Goal: Navigation & Orientation: Go to known website

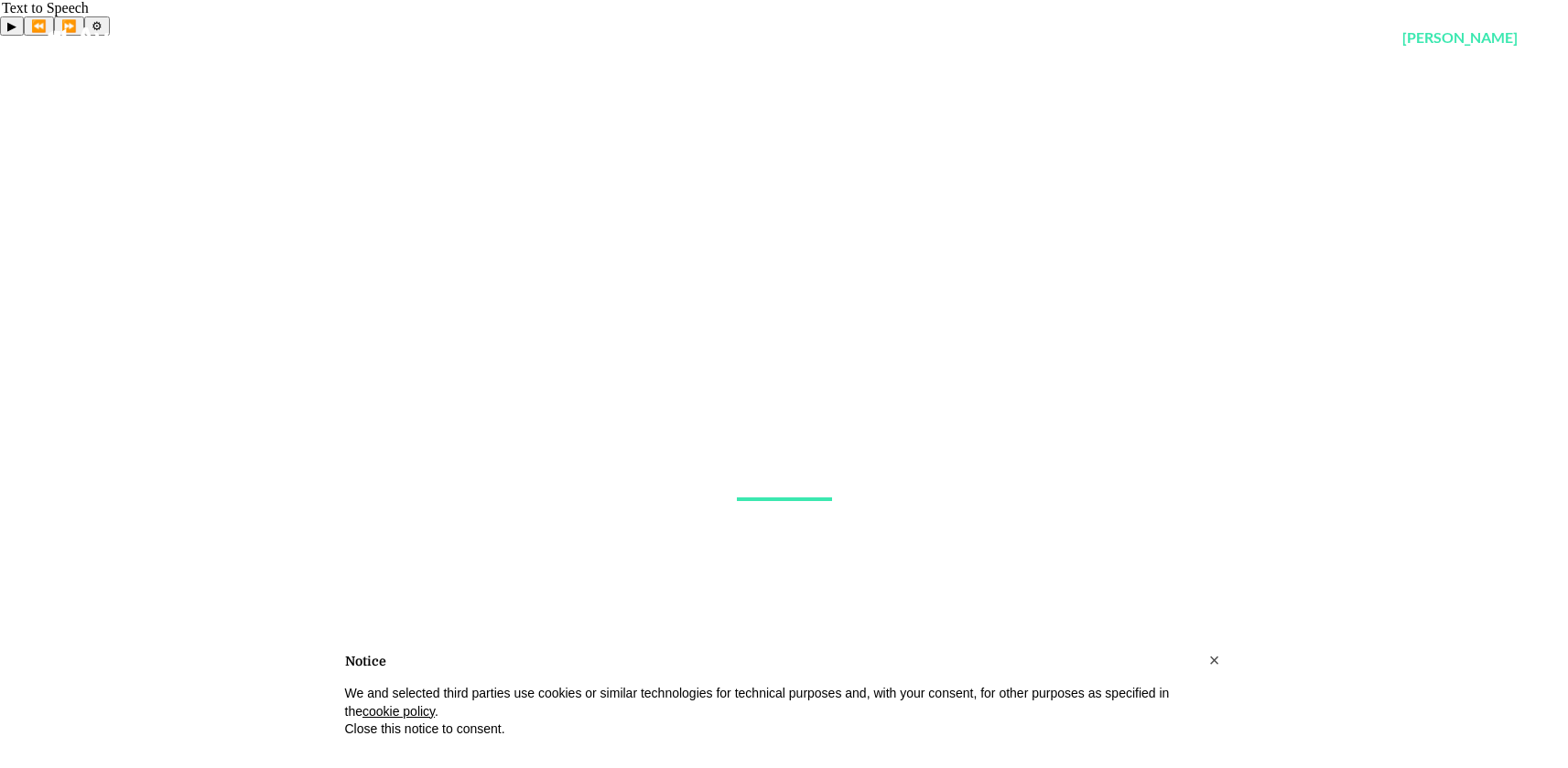
click at [81, 32] on link "Avoy" at bounding box center [109, 37] width 65 height 33
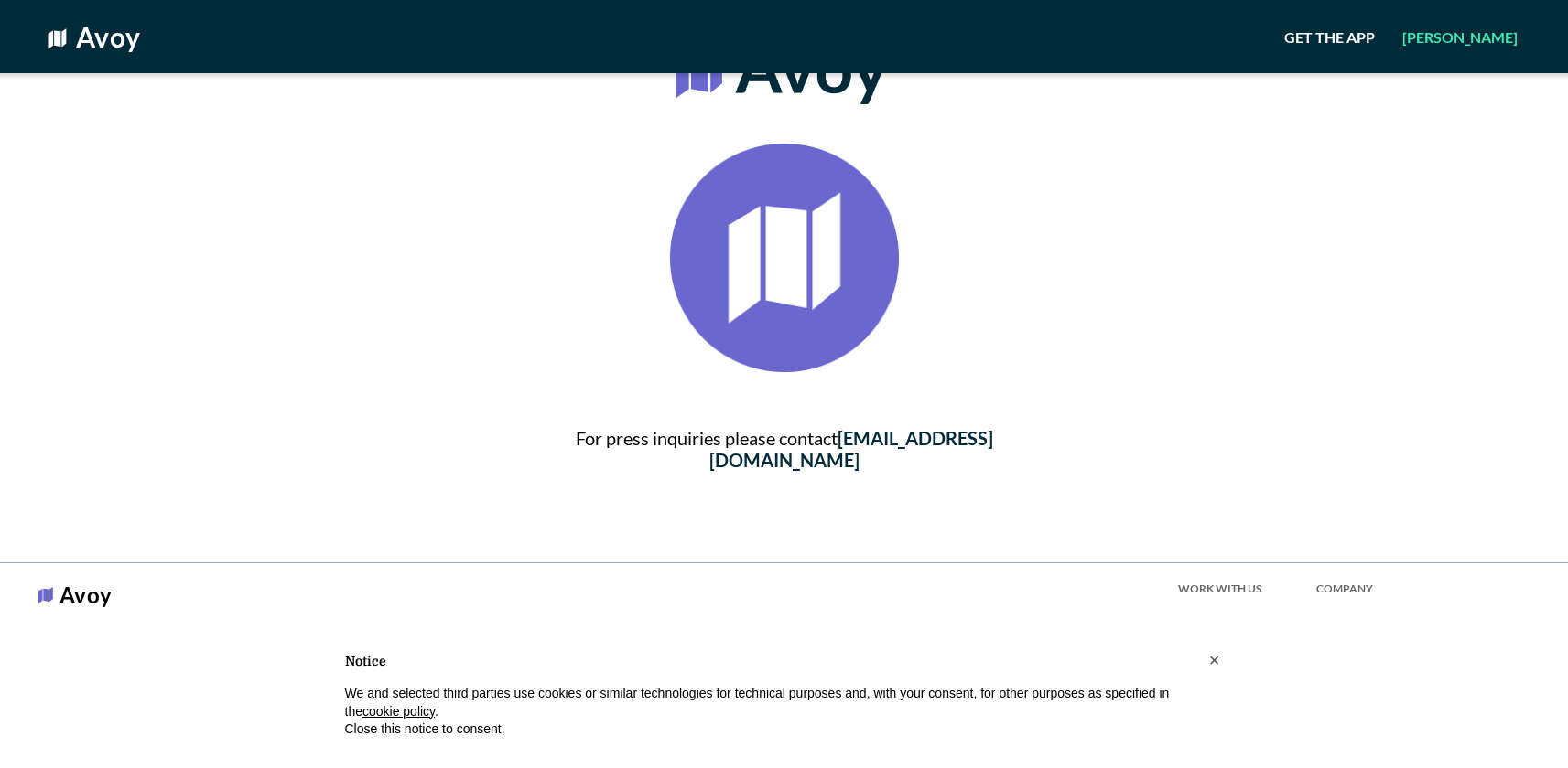
click at [93, 48] on link "Avoy" at bounding box center [109, 37] width 65 height 33
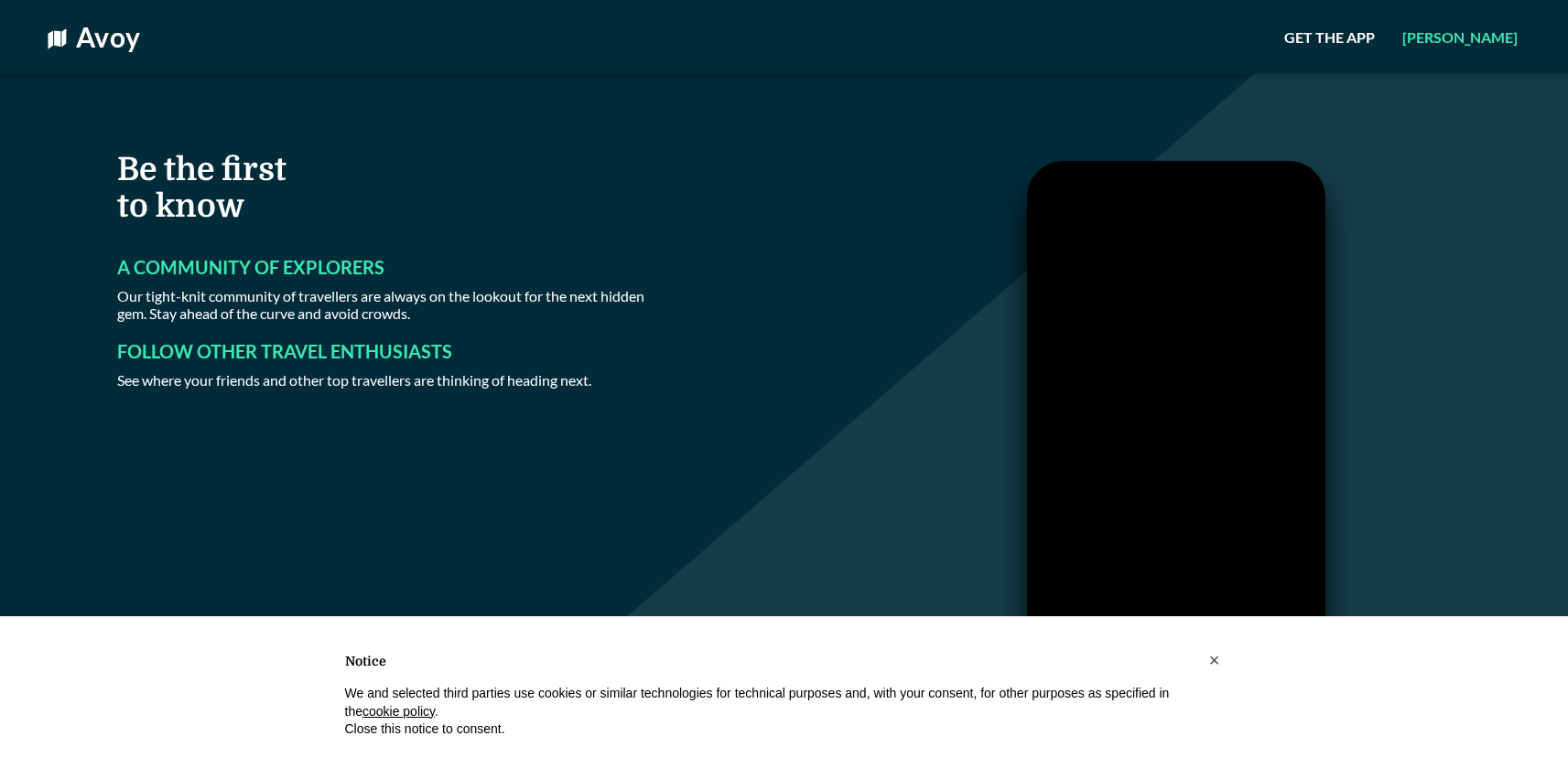
scroll to position [2955, 0]
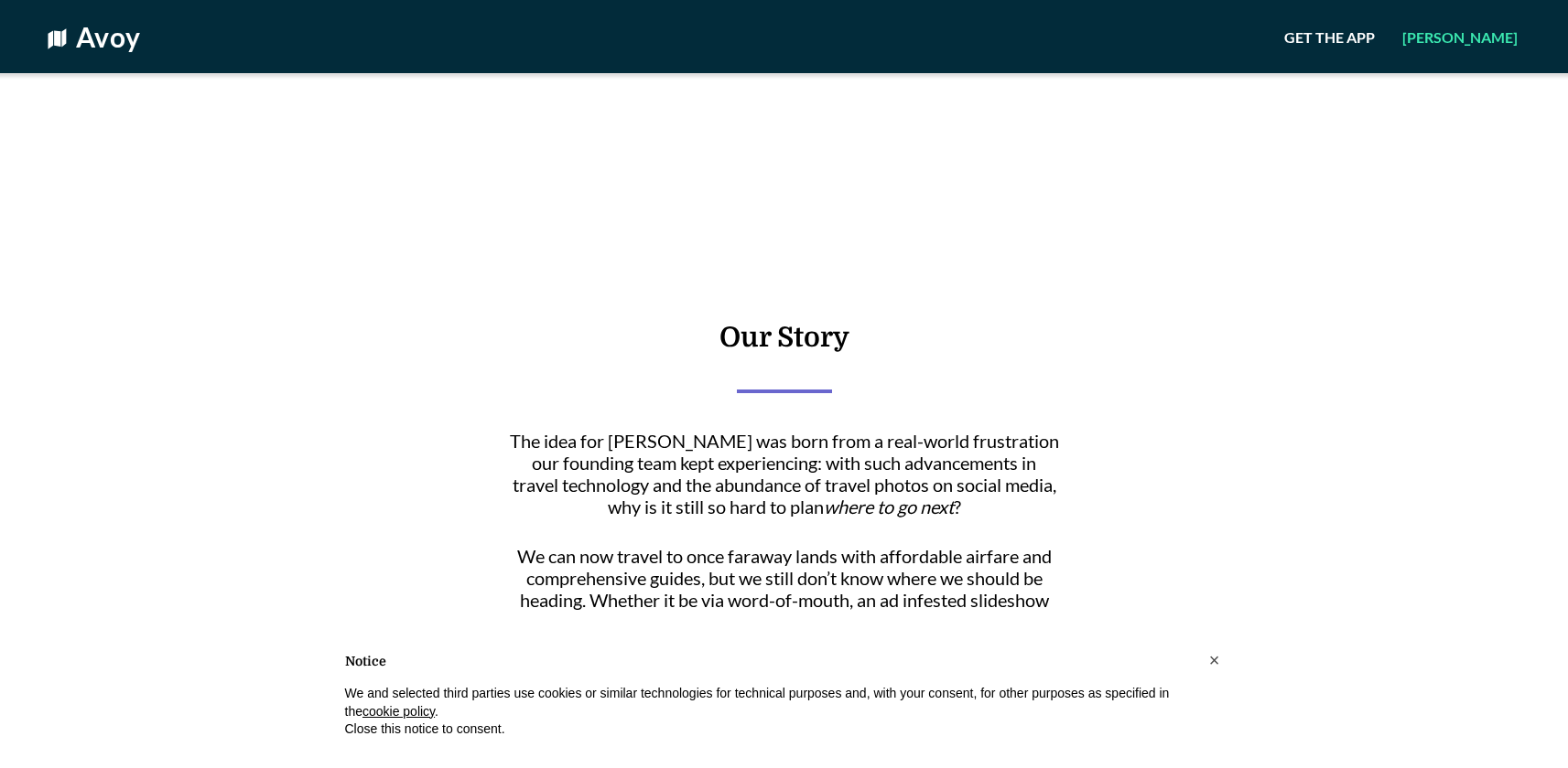
scroll to position [219, 0]
